Goal: Check status: Check status

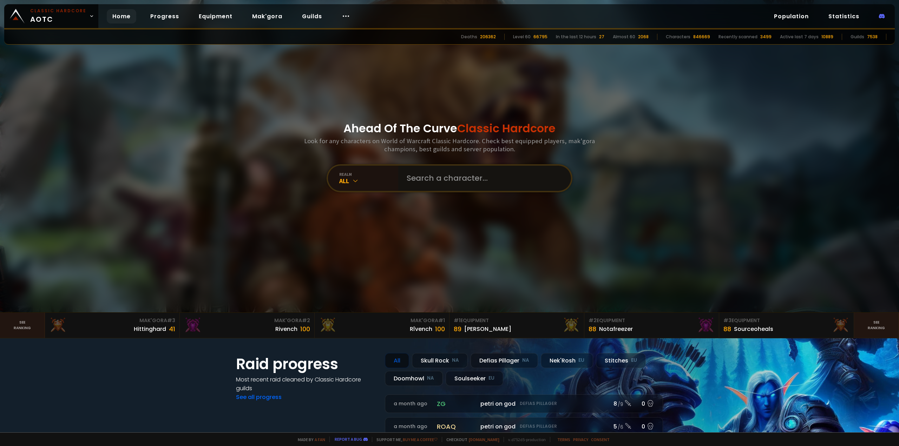
click at [452, 186] on input "text" at bounding box center [482, 178] width 160 height 25
type input "Higee"
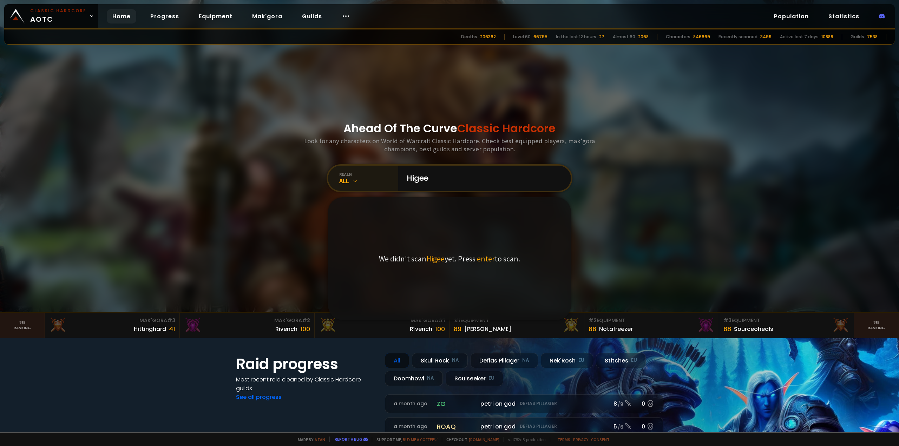
click at [354, 179] on icon at bounding box center [355, 180] width 7 height 7
click at [344, 170] on div "realm All" at bounding box center [363, 178] width 70 height 25
click at [350, 302] on div "Soulseeker EU" at bounding box center [362, 306] width 67 height 16
click at [435, 179] on input "Higee" at bounding box center [482, 178] width 160 height 25
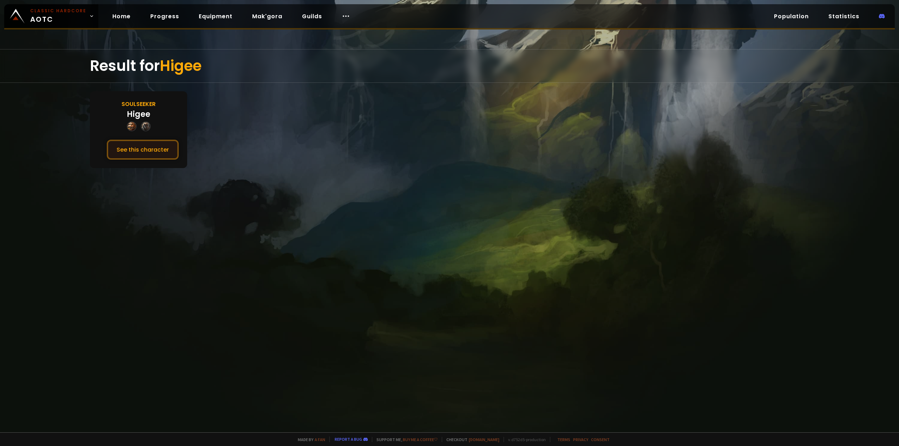
click at [137, 148] on button "See this character" at bounding box center [143, 150] width 72 height 20
